Goal: Check status: Check status

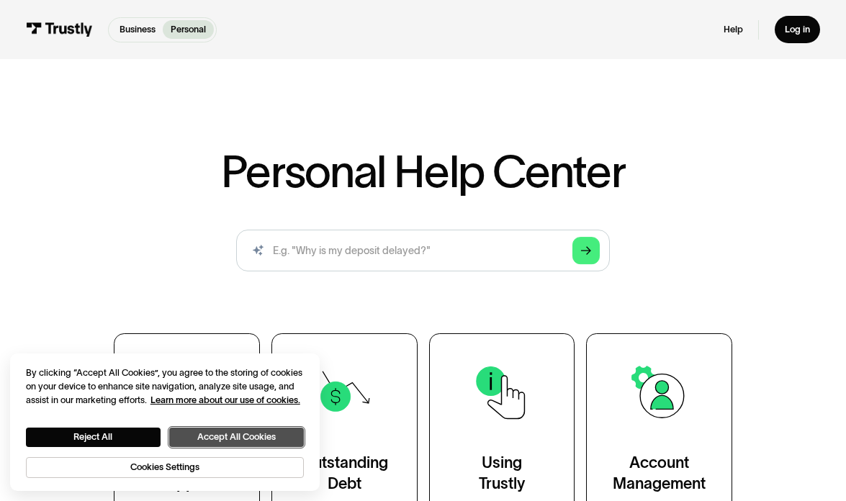
click at [212, 433] on button "Accept All Cookies" at bounding box center [236, 437] width 135 height 19
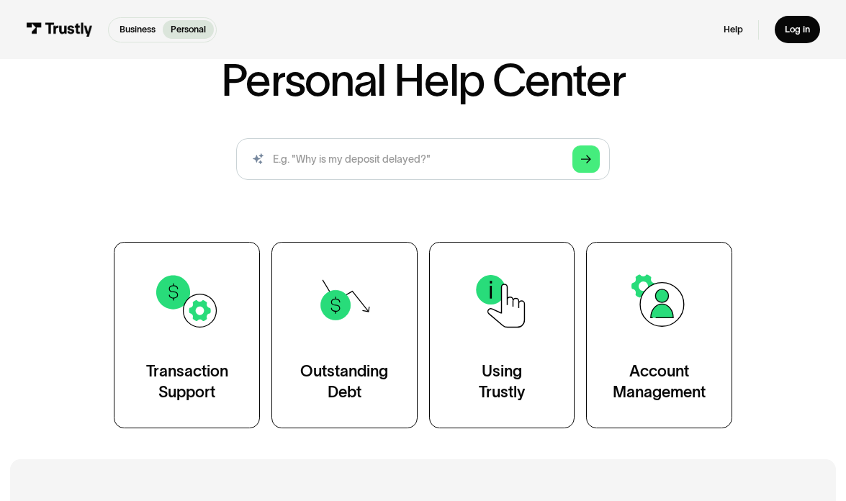
scroll to position [86, 0]
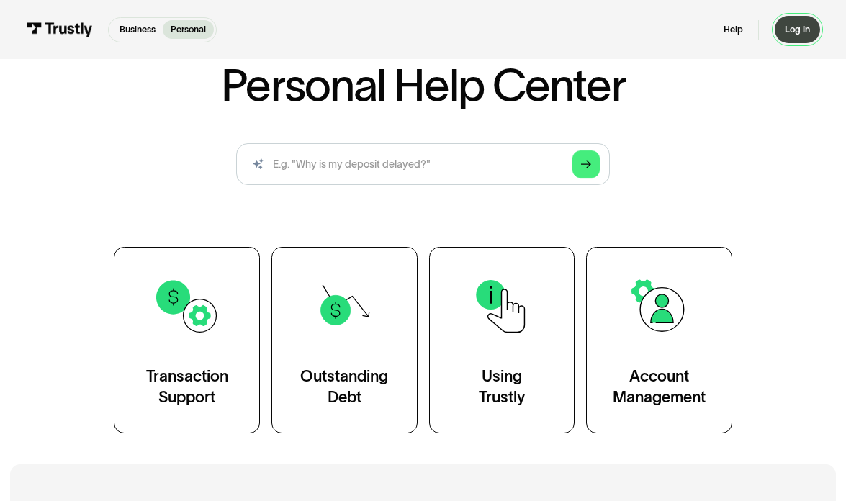
click at [804, 38] on link "Log in" at bounding box center [798, 29] width 46 height 27
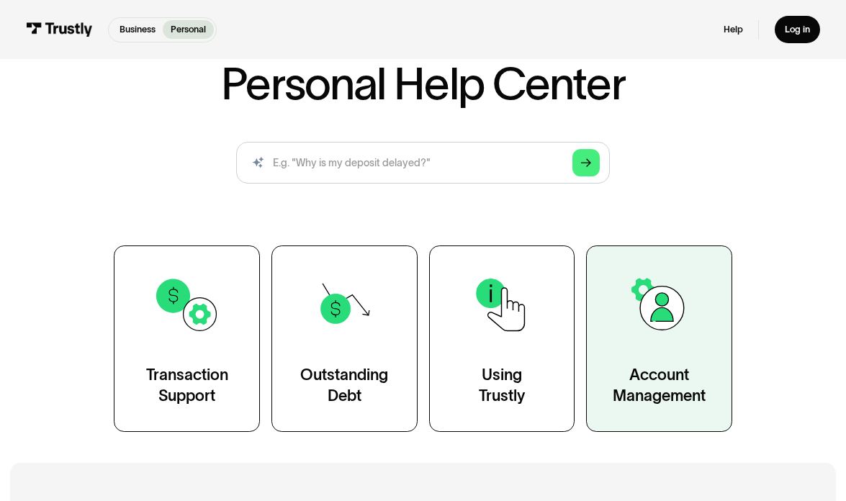
scroll to position [115, 0]
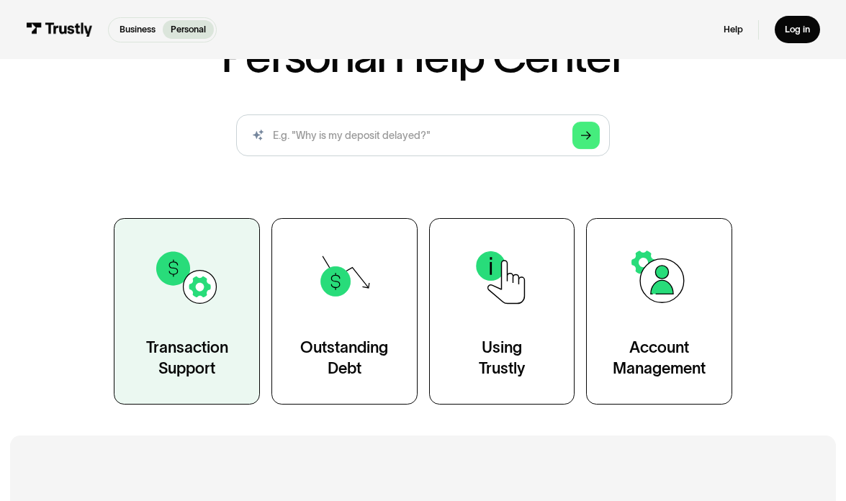
click at [254, 272] on link "Transaction Support" at bounding box center [187, 311] width 146 height 187
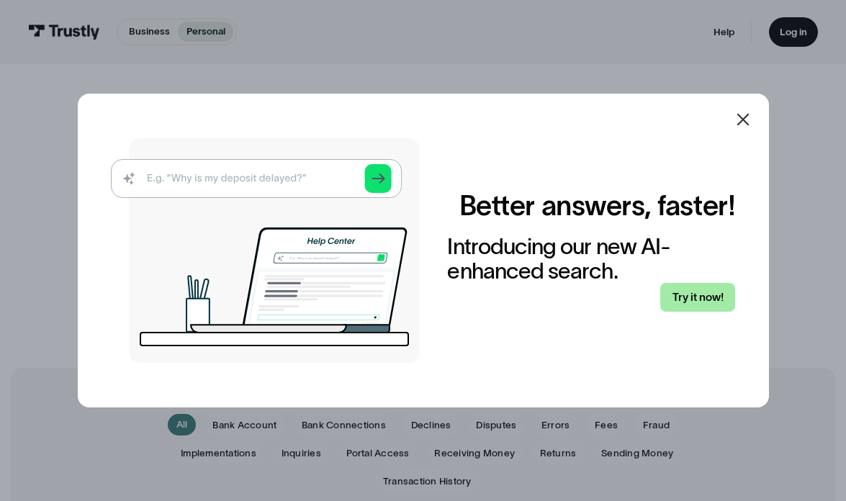
click at [705, 298] on link "Try it now!" at bounding box center [698, 298] width 75 height 30
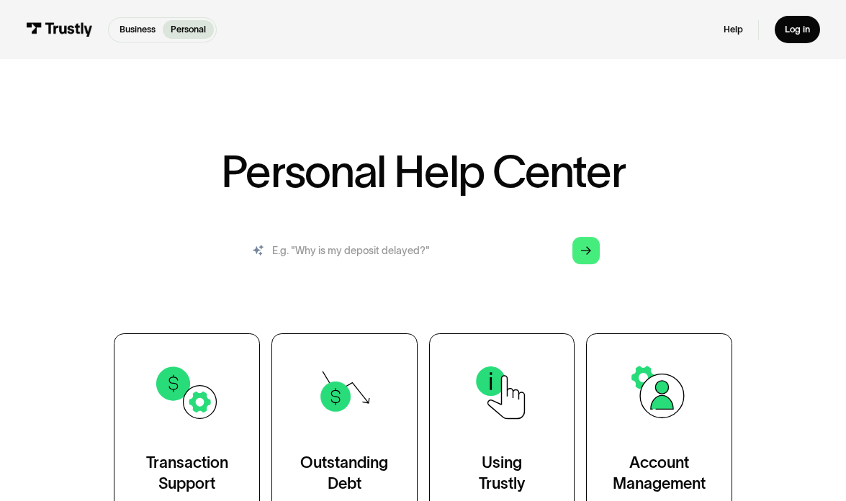
click at [453, 264] on input "search" at bounding box center [423, 250] width 374 height 41
paste input "ID7975927146"
type input "ID7975927146"
click at [583, 249] on icon "Arrow Right" at bounding box center [586, 251] width 10 height 11
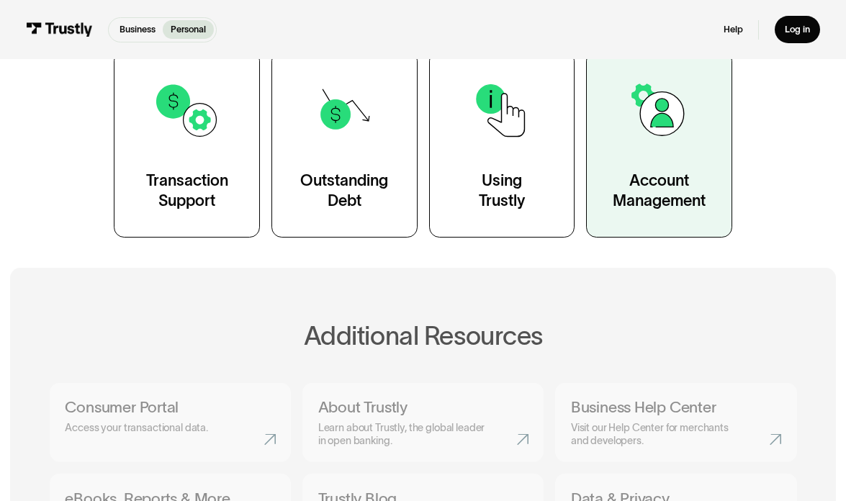
scroll to position [461, 0]
